Goal: Complete application form: Complete application form

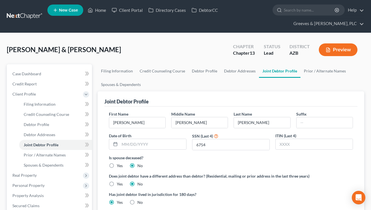
click at [167, 44] on div "[PERSON_NAME] & [PERSON_NAME] Upgraded Chapter Chapter 13 Status Lead District …" at bounding box center [186, 52] width 358 height 25
click at [143, 149] on input "text" at bounding box center [153, 144] width 67 height 11
type input "[DATE]"
click at [201, 163] on div "Is spouse deceased? Yes No" at bounding box center [231, 162] width 244 height 14
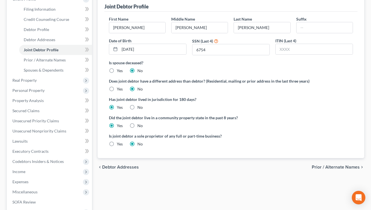
scroll to position [102, 0]
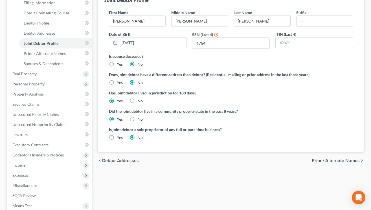
click at [170, 119] on div "Did the joint debtor live in a community property state in the past 8 years? Ye…" at bounding box center [231, 115] width 244 height 14
click at [87, 46] on icon at bounding box center [87, 43] width 4 height 7
click at [67, 23] on link "Debtor Profile" at bounding box center [55, 23] width 73 height 10
select select "1"
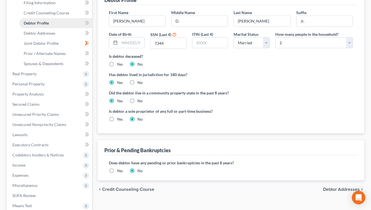
radio input "true"
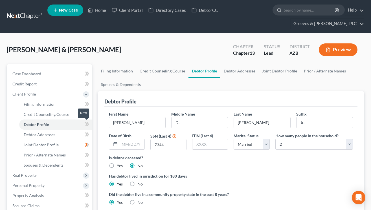
click at [88, 127] on icon at bounding box center [87, 124] width 4 height 7
click at [125, 144] on input "text" at bounding box center [132, 144] width 25 height 11
click at [126, 143] on input "text" at bounding box center [132, 144] width 25 height 11
type input "[DATE]"
click at [182, 155] on label "Is debtor deceased?" at bounding box center [231, 158] width 244 height 6
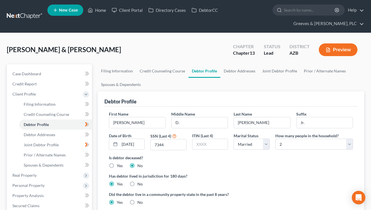
click at [199, 158] on label "Is debtor deceased?" at bounding box center [231, 158] width 244 height 6
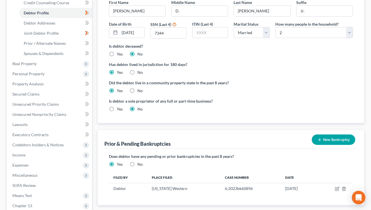
scroll to position [113, 0]
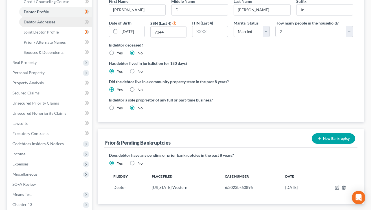
click at [65, 23] on link "Debtor Addresses" at bounding box center [55, 22] width 73 height 10
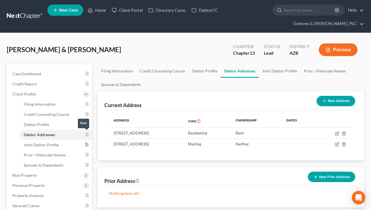
click at [89, 134] on span at bounding box center [87, 135] width 10 height 8
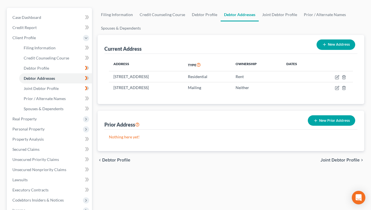
scroll to position [68, 0]
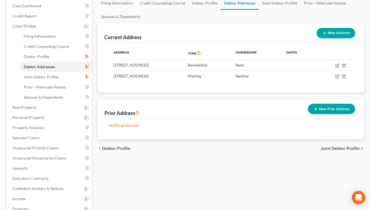
click at [316, 107] on icon "button" at bounding box center [316, 109] width 5 height 5
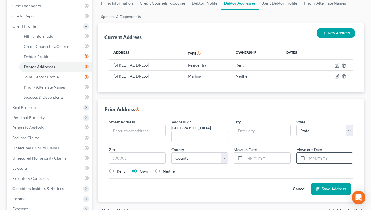
click at [313, 153] on input "text" at bounding box center [330, 158] width 46 height 11
click at [145, 131] on input "text" at bounding box center [137, 130] width 56 height 11
type input "[STREET_ADDRESS][PERSON_NAME]"
click at [143, 153] on input "text" at bounding box center [137, 158] width 57 height 11
type input "24503"
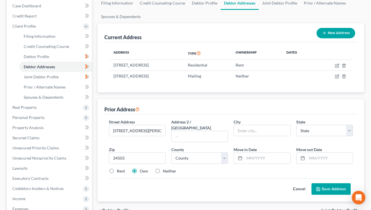
type input "[GEOGRAPHIC_DATA]"
select select "48"
click at [203, 171] on div "Street Address * [STREET_ADDRESS][PERSON_NAME] * [GEOGRAPHIC_DATA] * State [US_…" at bounding box center [231, 149] width 250 height 60
click at [226, 157] on select "County [GEOGRAPHIC_DATA] [GEOGRAPHIC_DATA] [GEOGRAPHIC_DATA] [GEOGRAPHIC_DATA] …" at bounding box center [199, 158] width 57 height 11
select select "10"
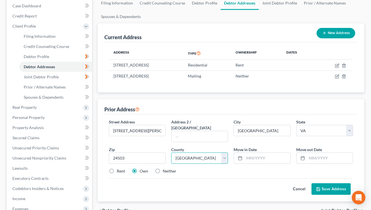
click at [171, 153] on select "County [GEOGRAPHIC_DATA] [GEOGRAPHIC_DATA] [GEOGRAPHIC_DATA] [GEOGRAPHIC_DATA] …" at bounding box center [199, 158] width 57 height 11
click at [253, 154] on input "text" at bounding box center [268, 158] width 46 height 11
click at [163, 169] on label "Neither" at bounding box center [170, 172] width 14 height 6
click at [165, 169] on input "Neither" at bounding box center [167, 171] width 4 height 4
radio input "true"
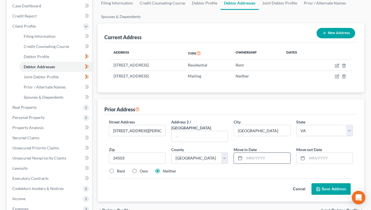
click at [254, 155] on input "text" at bounding box center [268, 158] width 46 height 11
type input "04/2024"
click at [318, 154] on input "text" at bounding box center [330, 158] width 46 height 11
click at [314, 155] on input "text" at bounding box center [330, 158] width 46 height 11
click at [269, 169] on div "Rent Own Neither" at bounding box center [231, 172] width 250 height 6
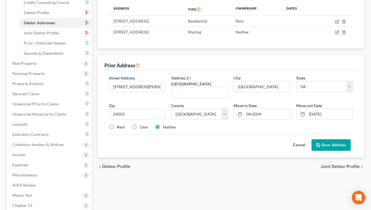
scroll to position [116, 0]
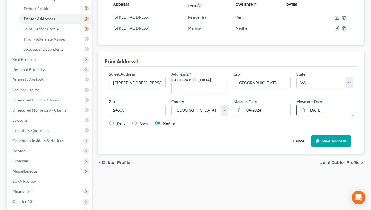
drag, startPoint x: 313, startPoint y: 107, endPoint x: 311, endPoint y: 106, distance: 3.0
click at [311, 106] on input "[DATE]" at bounding box center [330, 110] width 46 height 11
type input "[DATE]"
click at [242, 121] on div "Street Address * [STREET_ADDRESS][PERSON_NAME] * [GEOGRAPHIC_DATA] * State [US_…" at bounding box center [231, 101] width 250 height 60
click at [326, 136] on button "Save Address" at bounding box center [331, 142] width 39 height 12
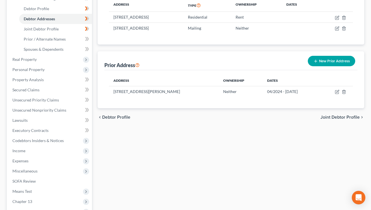
click at [323, 64] on button "New Prior Address" at bounding box center [331, 61] width 47 height 10
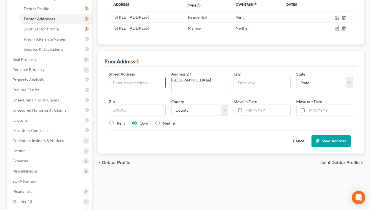
click at [140, 85] on input "text" at bounding box center [137, 82] width 56 height 11
type input "831 [GEOGRAPHIC_DATA]"
click at [156, 105] on div "Zip *" at bounding box center [137, 107] width 62 height 17
type input "24501"
type input "[GEOGRAPHIC_DATA]"
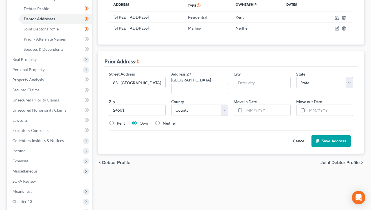
select select "48"
click at [189, 99] on div "County * County" at bounding box center [200, 107] width 62 height 17
click at [223, 105] on select "County [GEOGRAPHIC_DATA] [GEOGRAPHIC_DATA] [GEOGRAPHIC_DATA] [GEOGRAPHIC_DATA] …" at bounding box center [199, 110] width 57 height 11
click at [171, 105] on select "County [GEOGRAPHIC_DATA] [GEOGRAPHIC_DATA] [GEOGRAPHIC_DATA] [GEOGRAPHIC_DATA] …" at bounding box center [199, 110] width 57 height 11
click at [225, 105] on select "County [GEOGRAPHIC_DATA] [GEOGRAPHIC_DATA] [GEOGRAPHIC_DATA] [GEOGRAPHIC_DATA] …" at bounding box center [199, 110] width 57 height 11
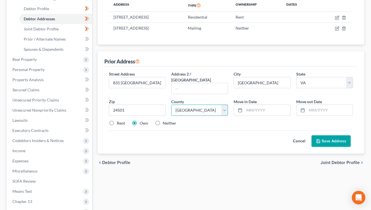
select select "74"
click at [171, 105] on select "County [GEOGRAPHIC_DATA] [GEOGRAPHIC_DATA] [GEOGRAPHIC_DATA] [GEOGRAPHIC_DATA] …" at bounding box center [199, 110] width 57 height 11
click at [153, 84] on input "831 [GEOGRAPHIC_DATA]" at bounding box center [137, 82] width 56 height 11
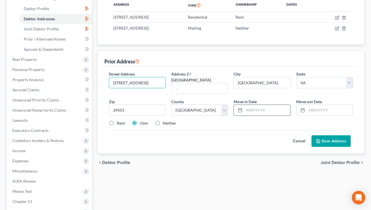
type input "[STREET_ADDRESS]"
click at [271, 106] on input "text" at bounding box center [268, 110] width 46 height 11
type input "4"
type input "04/2024"
click at [312, 106] on input "text" at bounding box center [330, 110] width 46 height 11
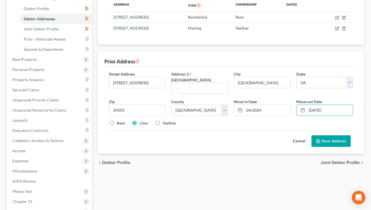
type input "[DATE]"
click at [264, 121] on div "Street Address * [STREET_ADDRESS] * [GEOGRAPHIC_DATA] * State [US_STATE] AK AR …" at bounding box center [231, 101] width 250 height 60
click at [163, 121] on label "Neither" at bounding box center [170, 124] width 14 height 6
click at [165, 121] on input "Neither" at bounding box center [167, 123] width 4 height 4
radio input "true"
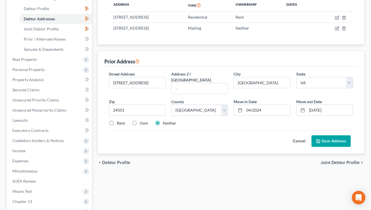
click at [317, 139] on icon at bounding box center [318, 141] width 5 height 5
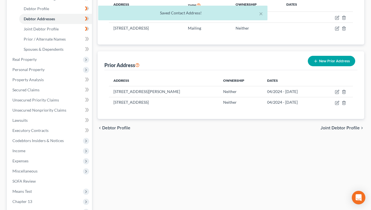
click at [371, 94] on div "× Saved Contact Address! [PERSON_NAME] & [PERSON_NAME] Upgraded Chapter Chapter…" at bounding box center [185, 91] width 371 height 348
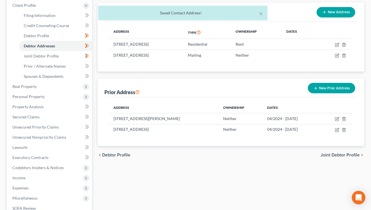
scroll to position [87, 0]
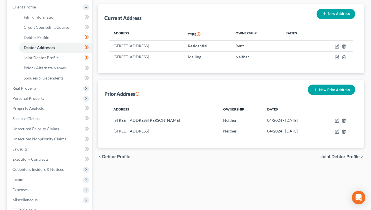
click at [323, 87] on button "New Prior Address" at bounding box center [331, 90] width 47 height 10
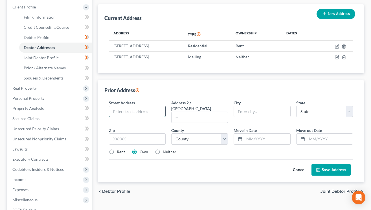
click at [135, 116] on input "text" at bounding box center [137, 111] width 56 height 11
type input "77 Duiguid Dr"
click at [149, 134] on input "text" at bounding box center [137, 139] width 57 height 11
type input "24502"
type input "[GEOGRAPHIC_DATA]"
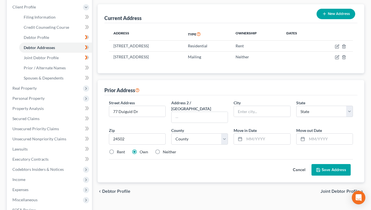
select select "48"
click at [213, 160] on div "Cancel Save Address" at bounding box center [231, 168] width 244 height 17
click at [225, 137] on select "County [GEOGRAPHIC_DATA] [GEOGRAPHIC_DATA] [GEOGRAPHIC_DATA] [GEOGRAPHIC_DATA] …" at bounding box center [199, 139] width 57 height 11
select select "19"
click at [171, 134] on select "County [GEOGRAPHIC_DATA] [GEOGRAPHIC_DATA] [GEOGRAPHIC_DATA] [GEOGRAPHIC_DATA] …" at bounding box center [199, 139] width 57 height 11
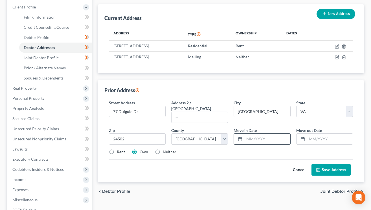
click at [257, 136] on input "text" at bounding box center [268, 139] width 46 height 11
type input "04/2023"
drag, startPoint x: 308, startPoint y: 137, endPoint x: 282, endPoint y: 162, distance: 35.6
click at [307, 136] on div at bounding box center [325, 139] width 57 height 11
type input "04/2024"
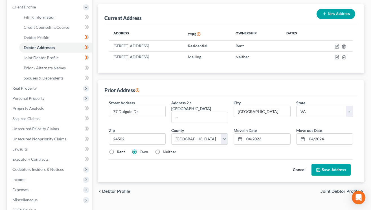
click at [117, 149] on label "Rent" at bounding box center [121, 152] width 8 height 6
click at [119, 149] on input "Rent" at bounding box center [121, 151] width 4 height 4
radio input "true"
click at [131, 113] on input "77 Duiguid Dr" at bounding box center [137, 111] width 56 height 11
click at [253, 153] on div "Street Address * [GEOGRAPHIC_DATA] Dr Address 2 / [GEOGRAPHIC_DATA] * [GEOGRAPH…" at bounding box center [231, 130] width 250 height 60
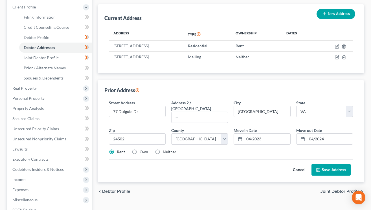
click at [324, 164] on button "Save Address" at bounding box center [331, 170] width 39 height 12
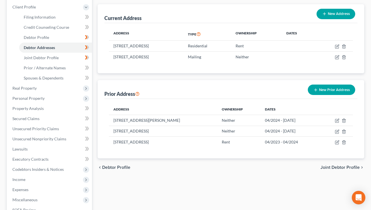
click at [322, 90] on button "New Prior Address" at bounding box center [331, 90] width 47 height 10
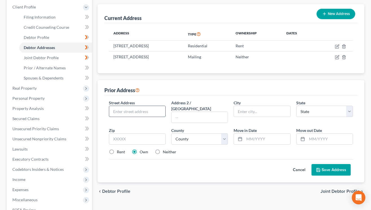
click at [145, 112] on input "text" at bounding box center [137, 111] width 56 height 11
type input "[STREET_ADDRESS]"
drag, startPoint x: 202, startPoint y: 113, endPoint x: 217, endPoint y: 160, distance: 49.7
click at [203, 113] on input "text" at bounding box center [200, 117] width 56 height 11
type input "#705"
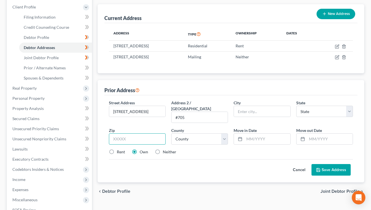
click at [151, 134] on input "text" at bounding box center [137, 139] width 57 height 11
type input "28546"
type input "[GEOGRAPHIC_DATA]"
select select "28"
click at [117, 149] on label "Rent" at bounding box center [121, 152] width 8 height 6
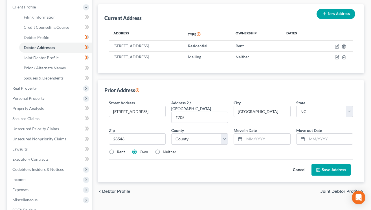
click at [119, 149] on input "Rent" at bounding box center [121, 151] width 4 height 4
radio input "true"
click at [226, 137] on select "County [GEOGRAPHIC_DATA] [GEOGRAPHIC_DATA] [GEOGRAPHIC_DATA] [GEOGRAPHIC_DATA] …" at bounding box center [199, 139] width 57 height 11
click at [226, 134] on select "County [GEOGRAPHIC_DATA] [GEOGRAPHIC_DATA] [GEOGRAPHIC_DATA] [GEOGRAPHIC_DATA] …" at bounding box center [199, 139] width 57 height 11
select select "66"
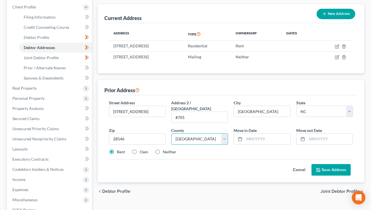
click at [171, 134] on select "County [GEOGRAPHIC_DATA] [GEOGRAPHIC_DATA] [GEOGRAPHIC_DATA] [GEOGRAPHIC_DATA] …" at bounding box center [199, 139] width 57 height 11
click at [253, 134] on input "text" at bounding box center [268, 139] width 46 height 11
click at [310, 134] on input "text" at bounding box center [330, 139] width 46 height 11
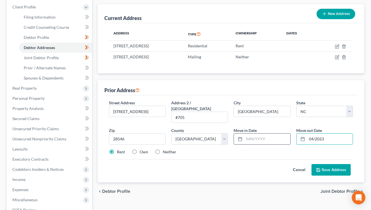
type input "04/2023"
click at [247, 134] on input "text" at bounding box center [268, 139] width 46 height 11
type input "3/2023"
click at [326, 164] on button "Save Address" at bounding box center [331, 170] width 39 height 12
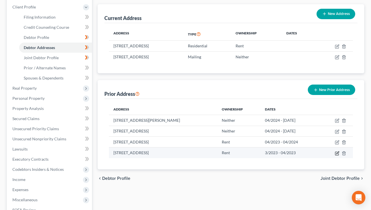
click at [336, 154] on icon "button" at bounding box center [337, 153] width 5 height 5
select select "28"
select select "66"
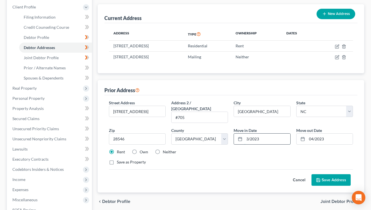
drag, startPoint x: 257, startPoint y: 132, endPoint x: 261, endPoint y: 132, distance: 3.7
click at [261, 134] on input "3/2023" at bounding box center [268, 139] width 46 height 11
type input "3/2022"
click at [328, 179] on button "Save Address" at bounding box center [331, 181] width 39 height 12
